Goal: Task Accomplishment & Management: Use online tool/utility

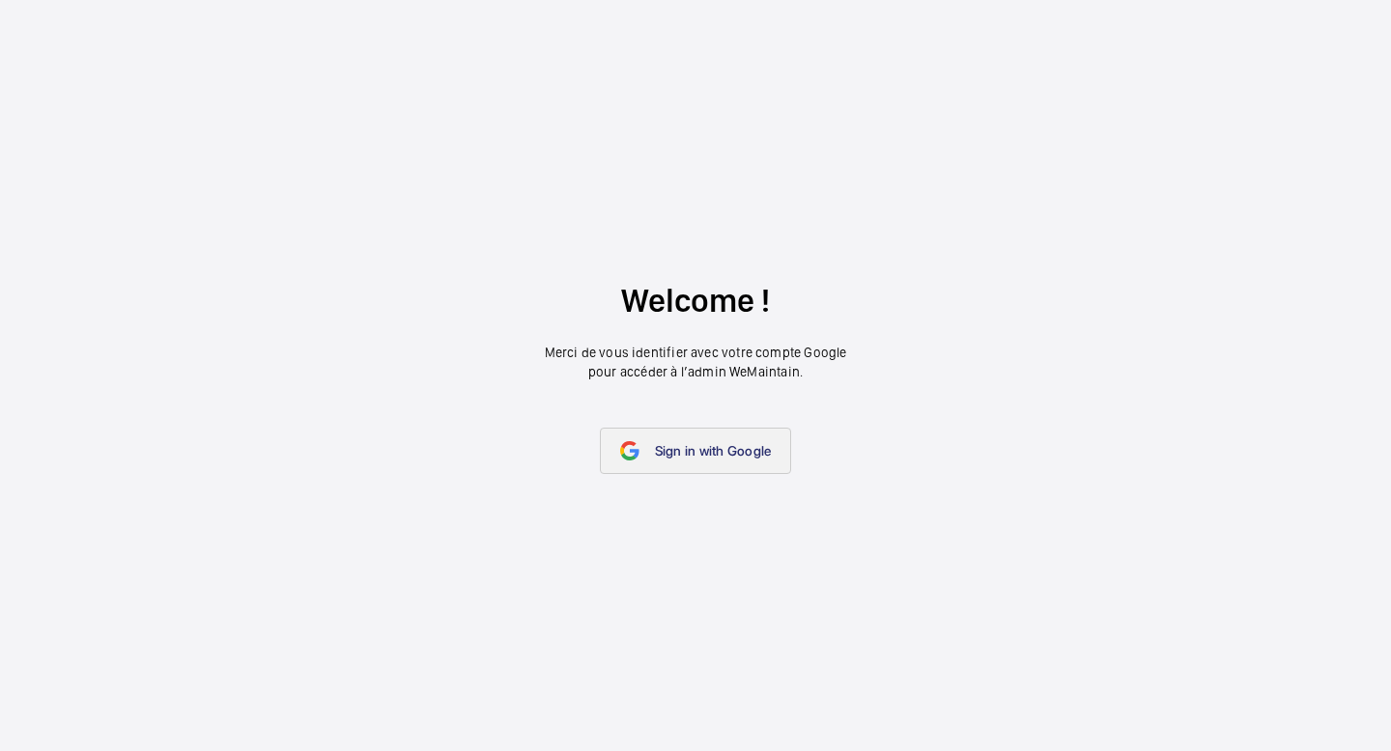
click at [663, 438] on link "Sign in with Google" at bounding box center [696, 451] width 192 height 46
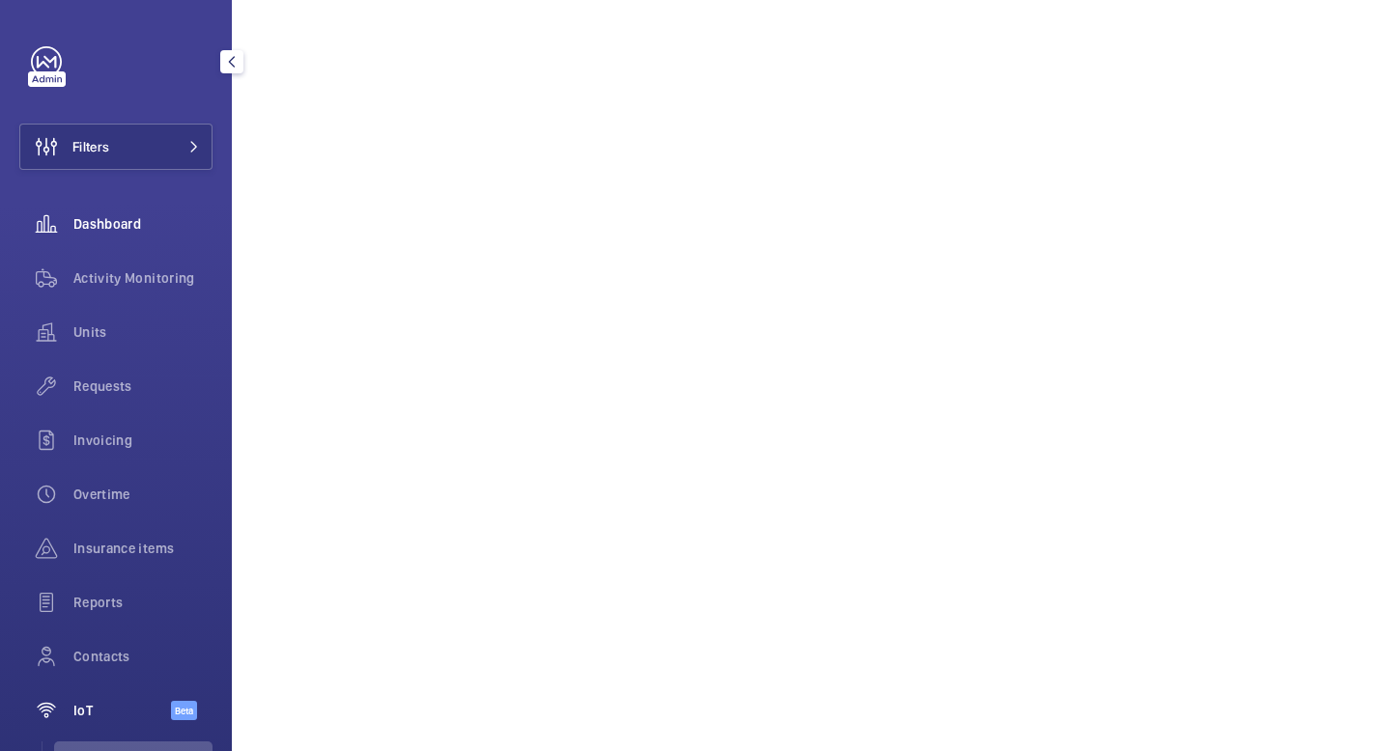
click at [113, 227] on span "Dashboard" at bounding box center [142, 223] width 139 height 19
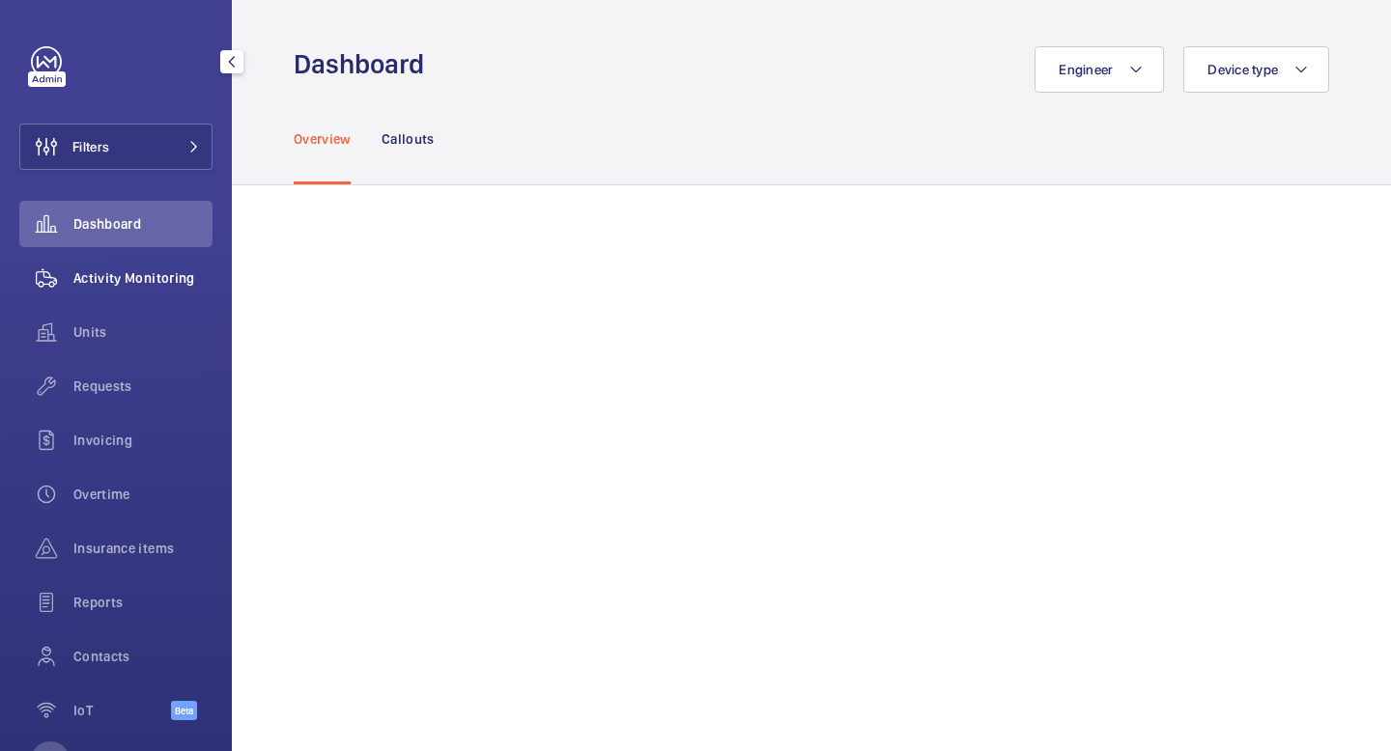
click at [138, 277] on span "Activity Monitoring" at bounding box center [142, 278] width 139 height 19
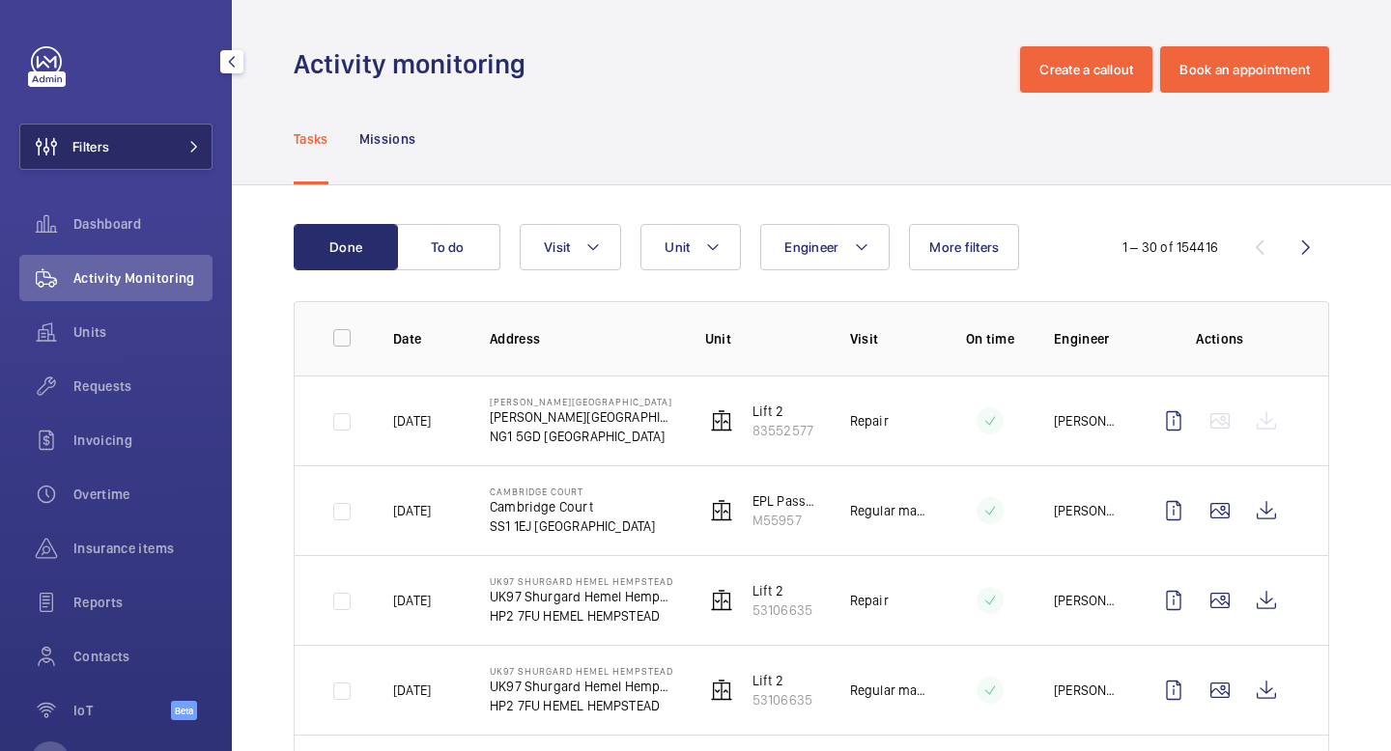
click at [158, 147] on button "Filters" at bounding box center [115, 147] width 193 height 46
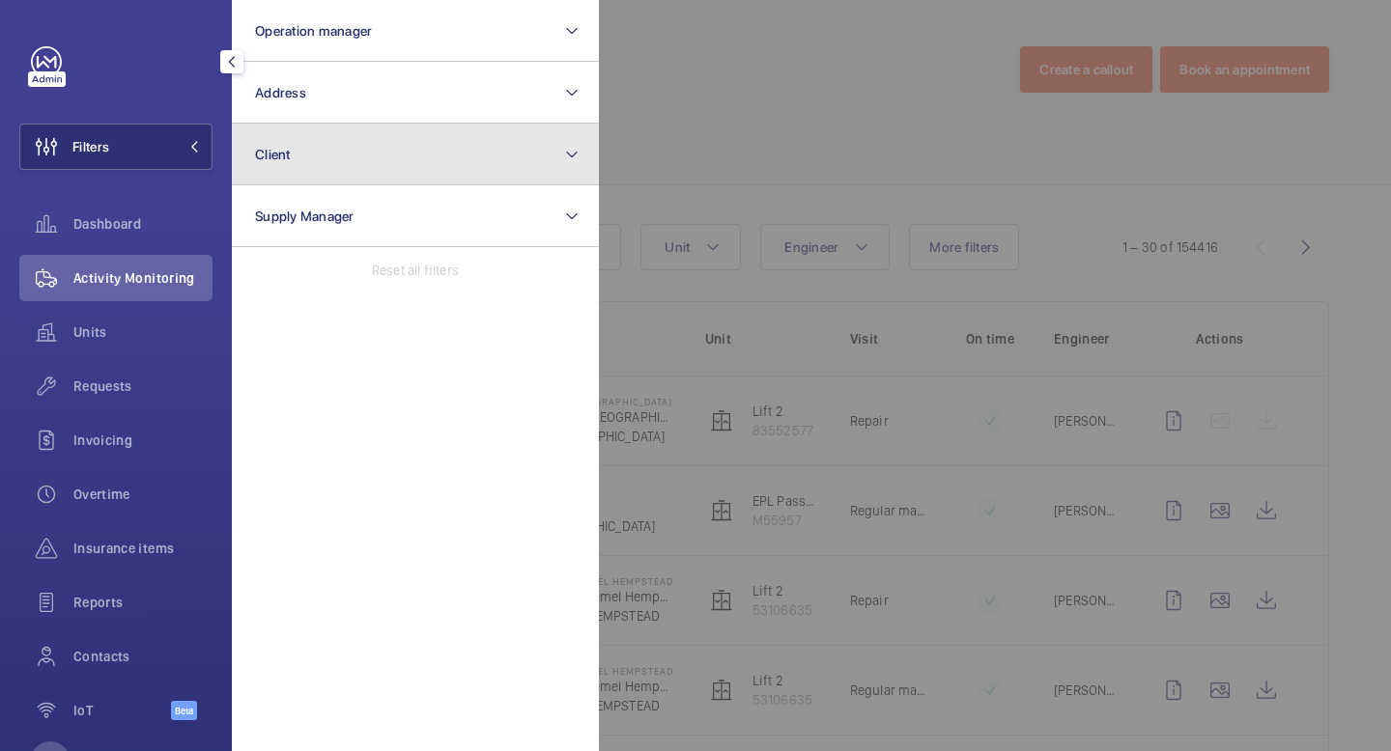
click at [393, 156] on button "Client" at bounding box center [415, 155] width 367 height 62
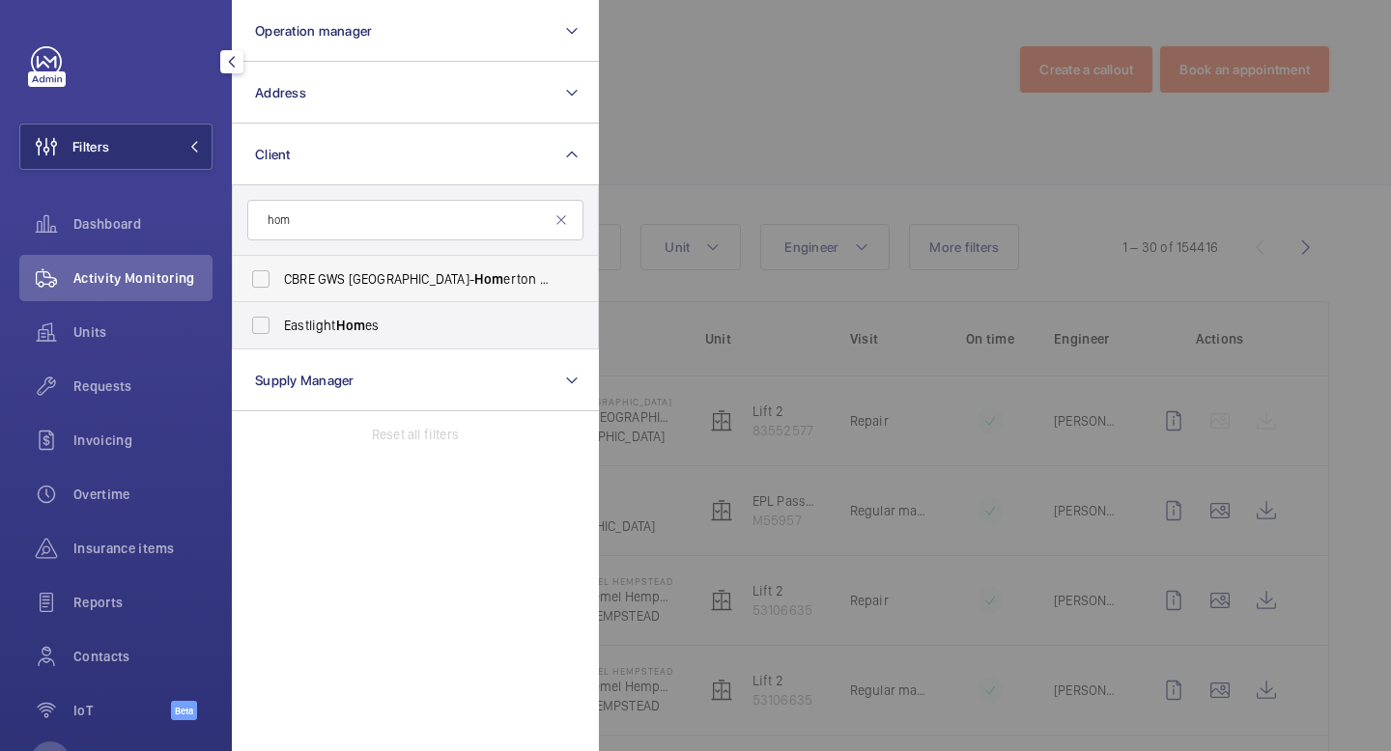
type input "hom"
click at [474, 273] on span "Hom" at bounding box center [489, 278] width 30 height 15
click at [280, 273] on input "CBRE GWS UK- Hom erton Hospital (Critical)" at bounding box center [260, 279] width 39 height 39
checkbox input "true"
click at [201, 145] on button "Filters 1" at bounding box center [115, 147] width 193 height 46
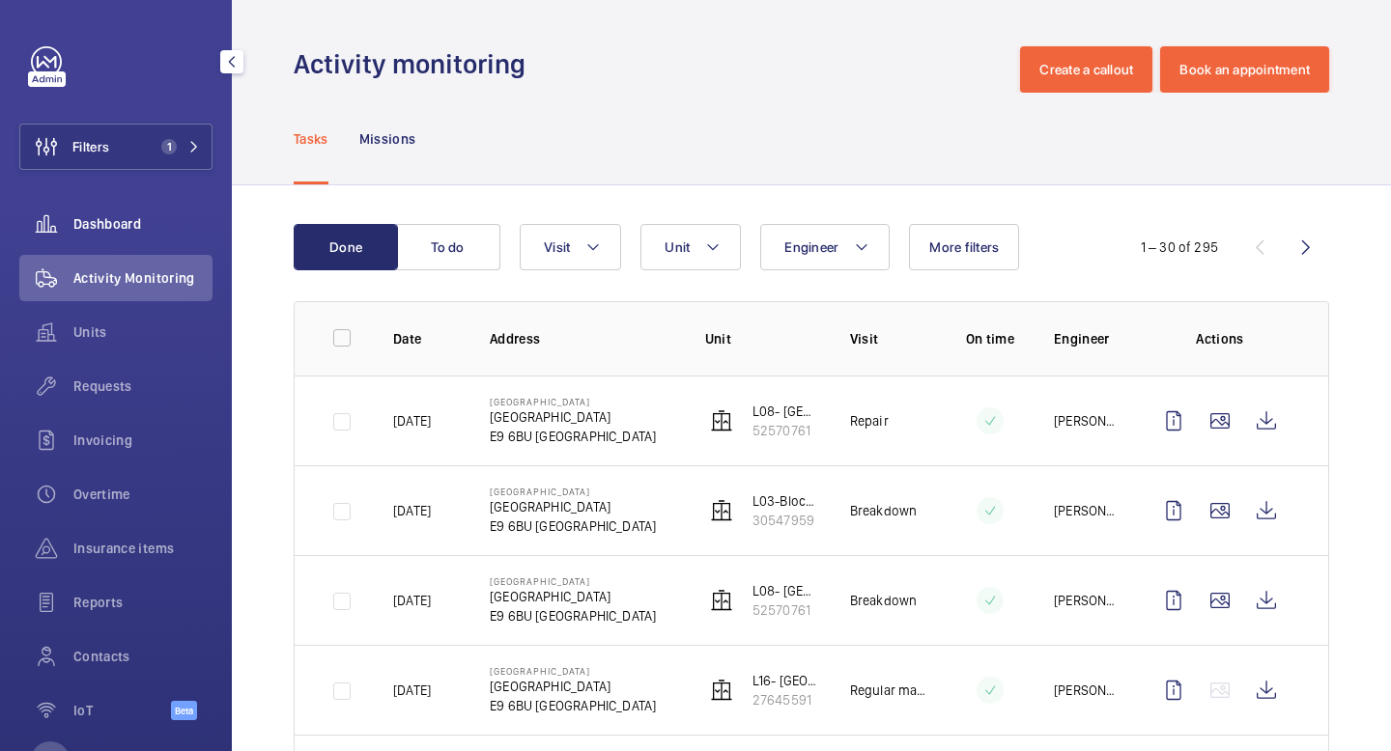
click at [139, 232] on span "Dashboard" at bounding box center [142, 223] width 139 height 19
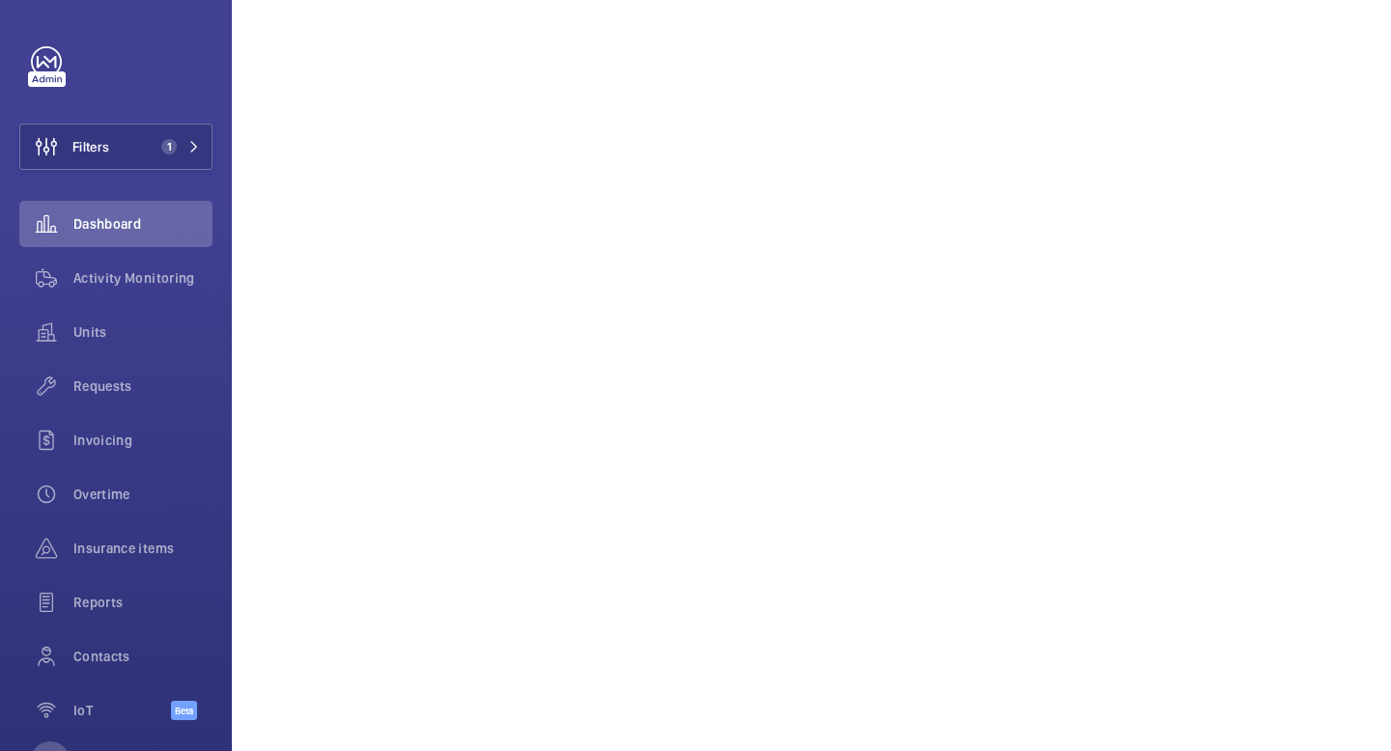
scroll to position [688, 0]
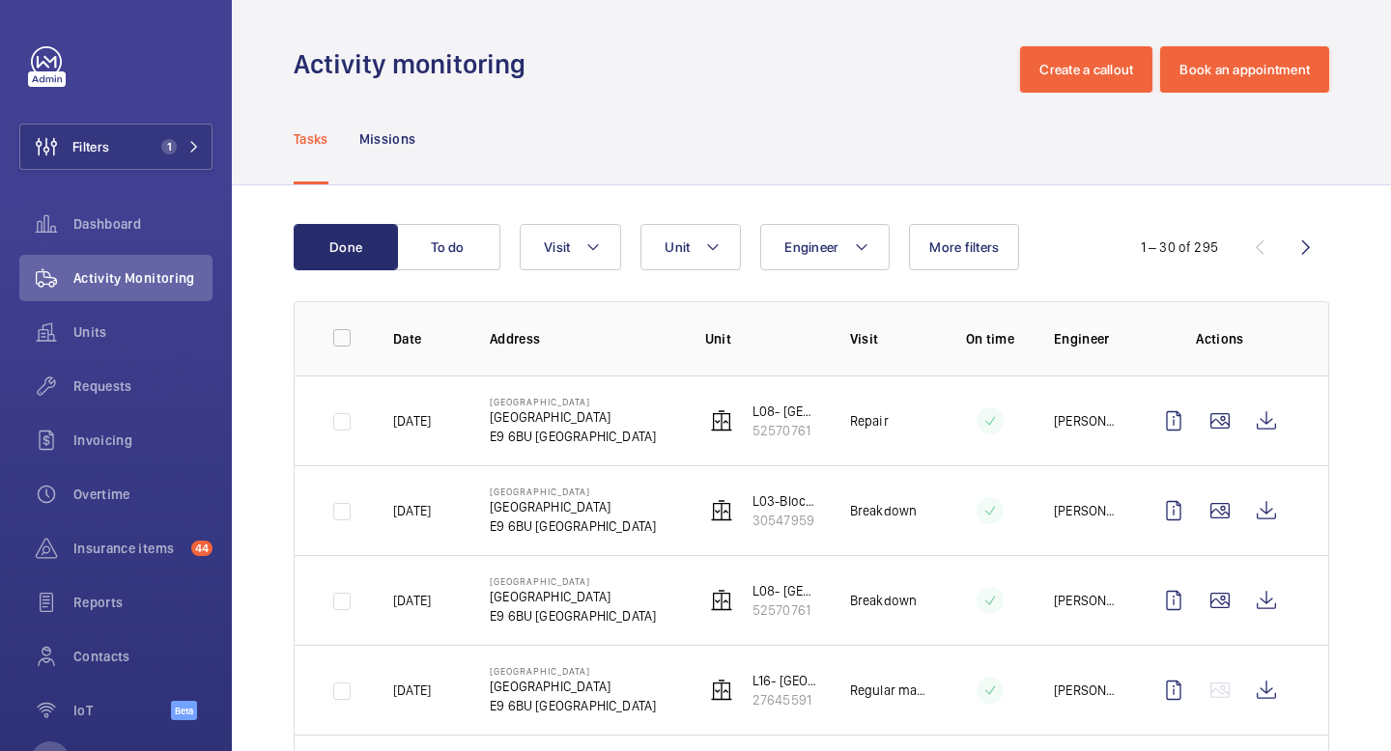
scroll to position [532, 0]
